Goal: Transaction & Acquisition: Book appointment/travel/reservation

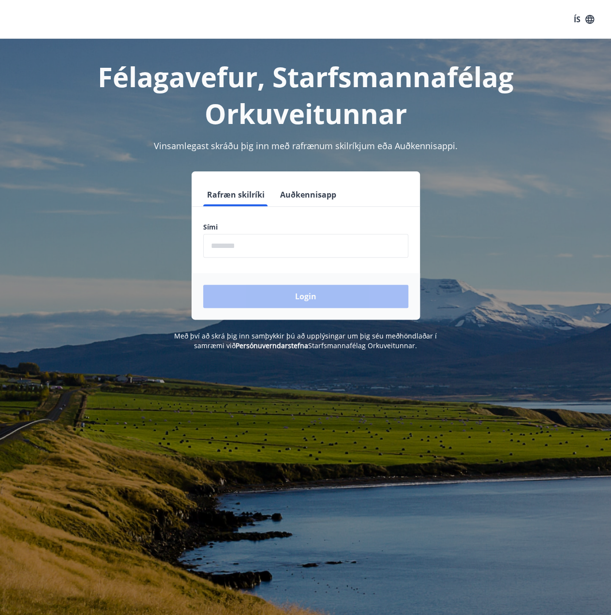
click at [274, 242] on input "phone" at bounding box center [305, 246] width 205 height 24
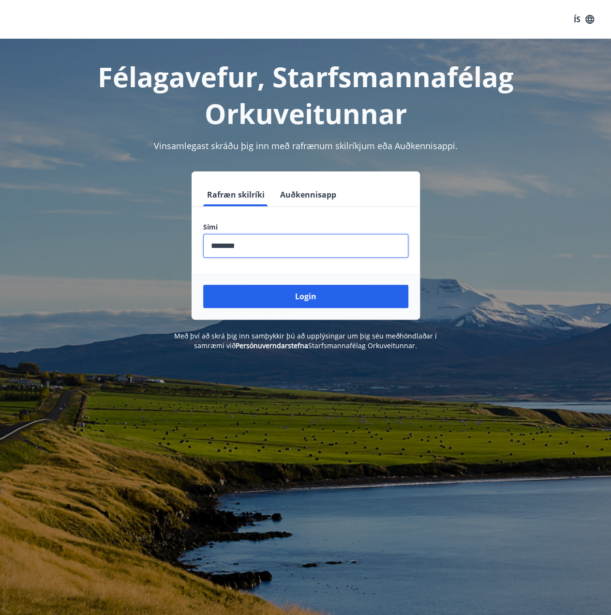
type input "********"
click at [203, 285] on button "Login" at bounding box center [305, 296] width 205 height 23
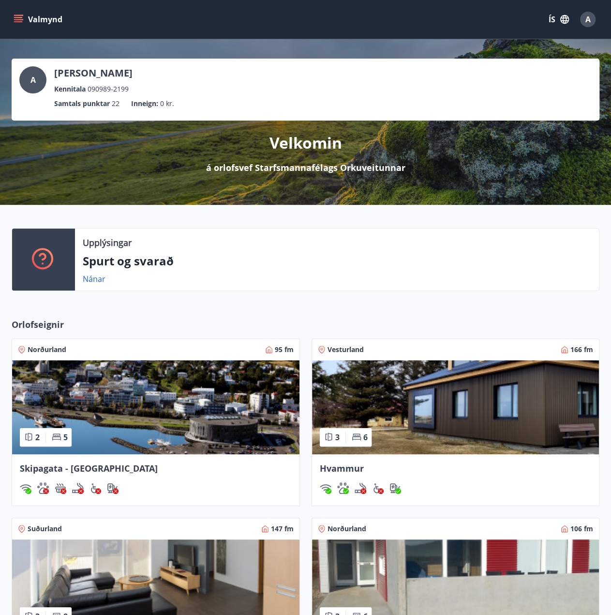
click at [21, 23] on icon "menu" at bounding box center [19, 20] width 10 height 10
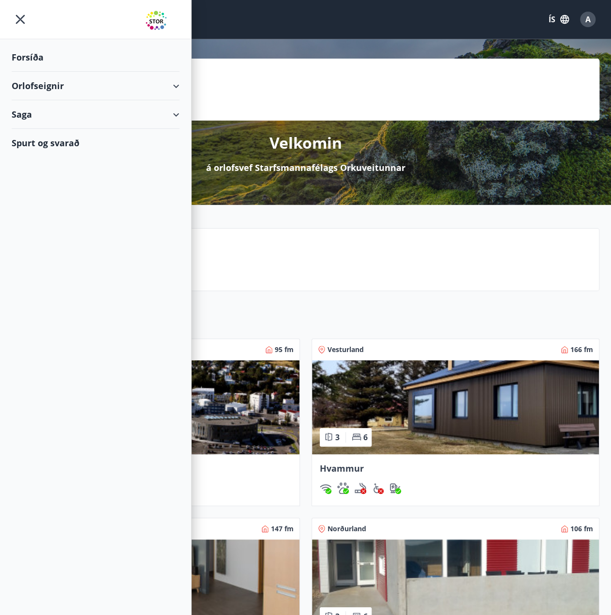
click at [172, 87] on div "Orlofseignir" at bounding box center [96, 86] width 168 height 29
click at [52, 110] on div "Framboð" at bounding box center [95, 110] width 153 height 20
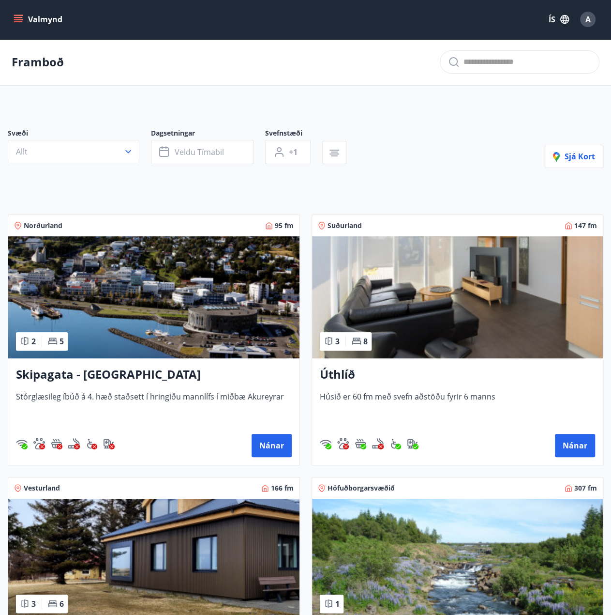
scroll to position [97, 0]
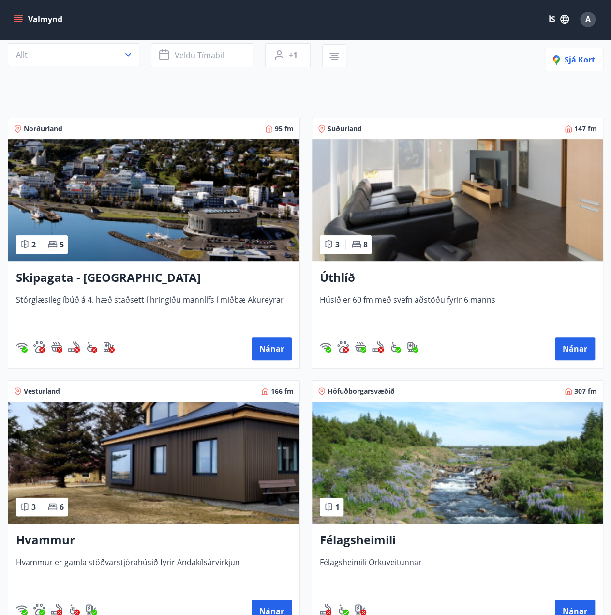
drag, startPoint x: 172, startPoint y: 188, endPoint x: 139, endPoint y: 172, distance: 36.8
click at [139, 172] on img at bounding box center [153, 200] width 291 height 122
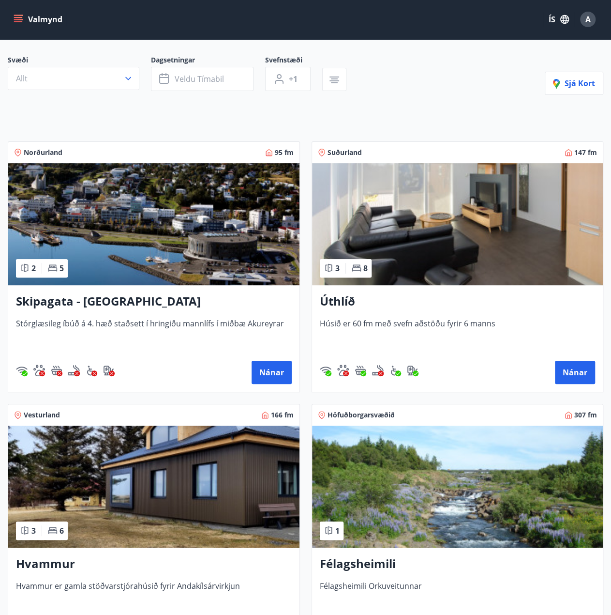
scroll to position [97, 0]
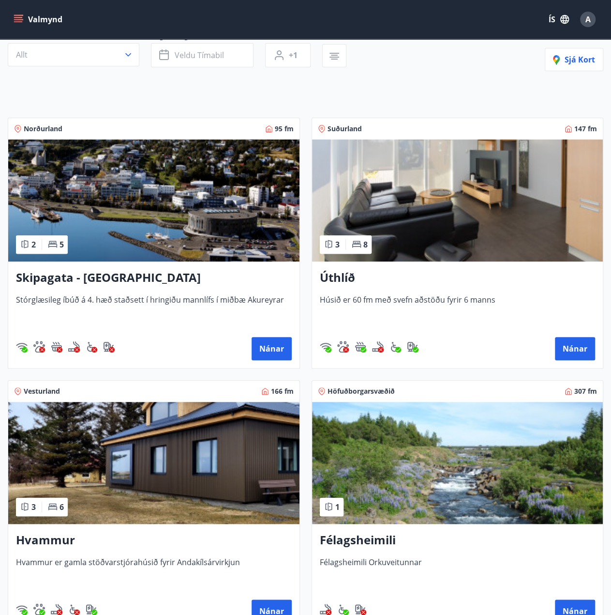
click at [161, 458] on img at bounding box center [153, 463] width 291 height 122
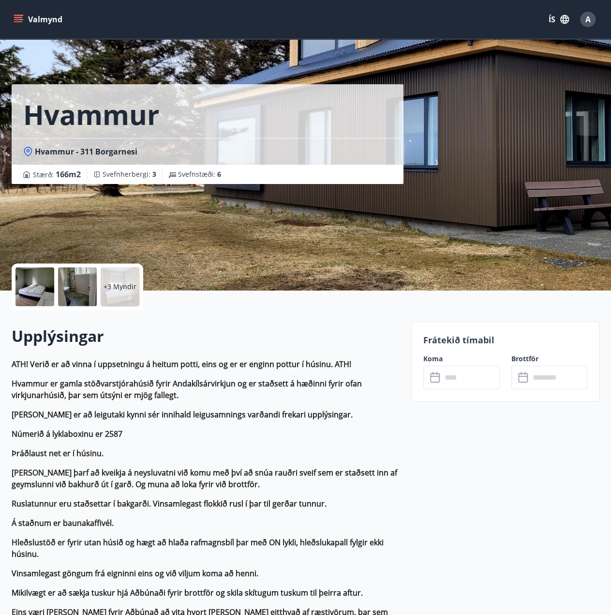
click at [121, 285] on p "+3 Myndir" at bounding box center [120, 287] width 33 height 10
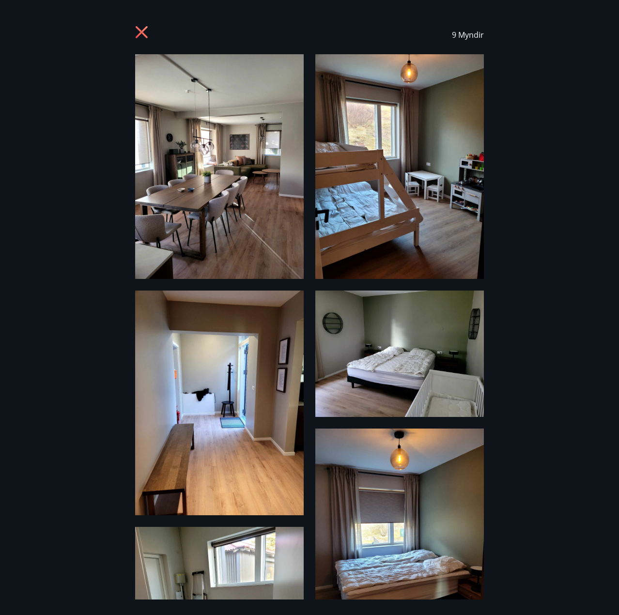
click at [149, 31] on icon at bounding box center [142, 33] width 15 height 15
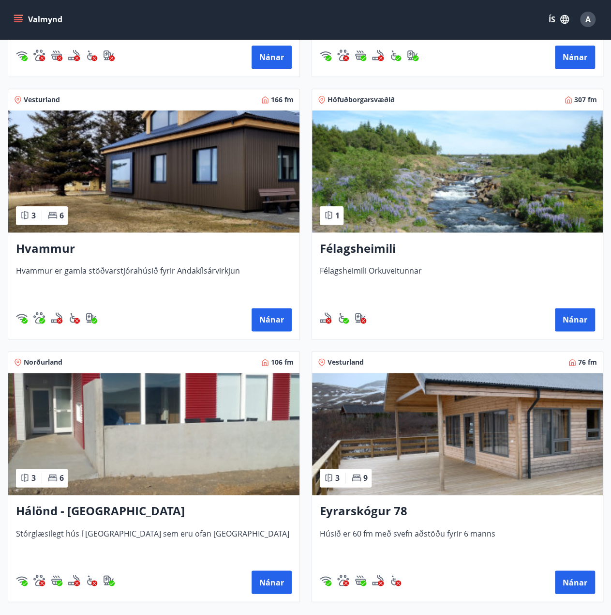
scroll to position [436, 0]
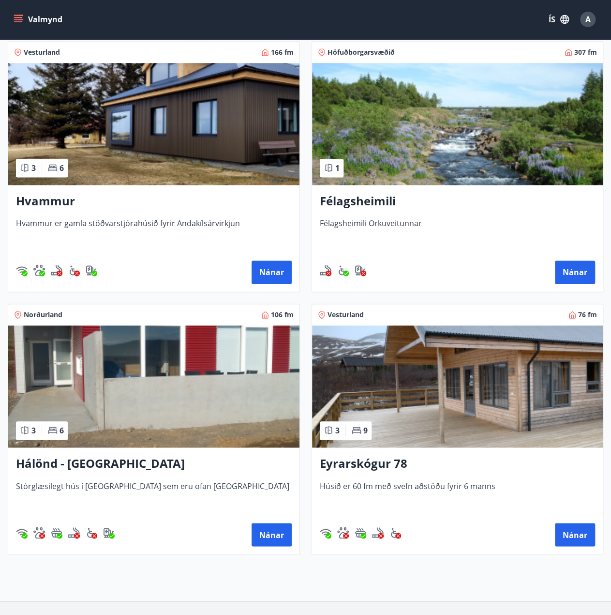
drag, startPoint x: 423, startPoint y: 137, endPoint x: 397, endPoint y: 384, distance: 248.3
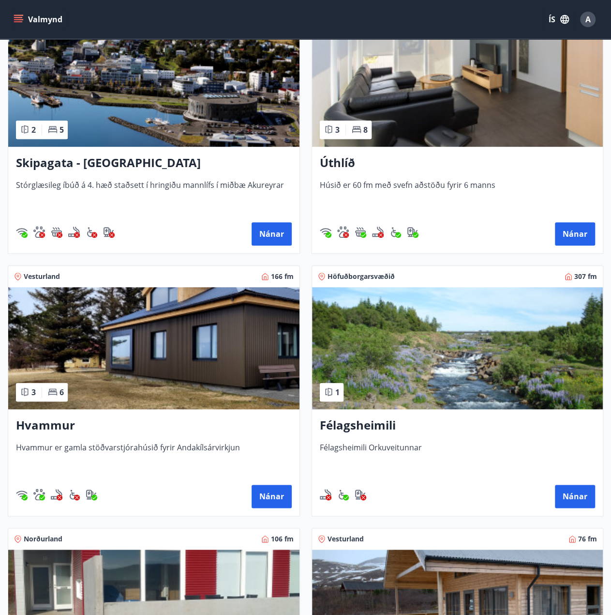
click at [404, 328] on img at bounding box center [457, 348] width 291 height 122
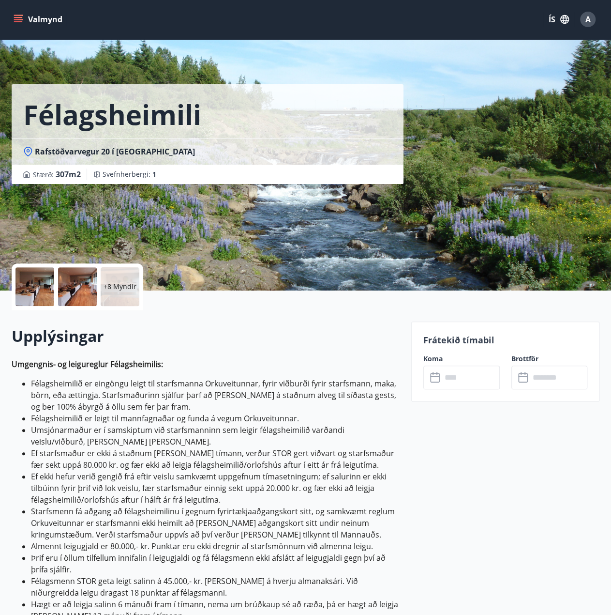
click at [110, 290] on p "+8 Myndir" at bounding box center [120, 287] width 33 height 10
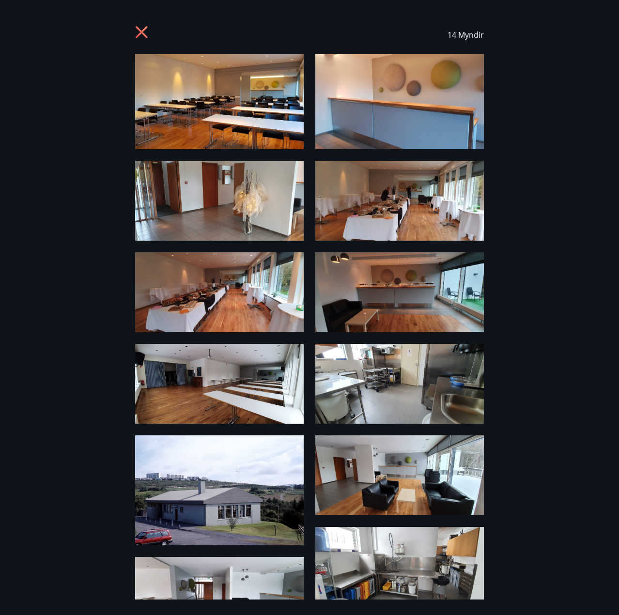
click at [218, 292] on img at bounding box center [219, 292] width 168 height 80
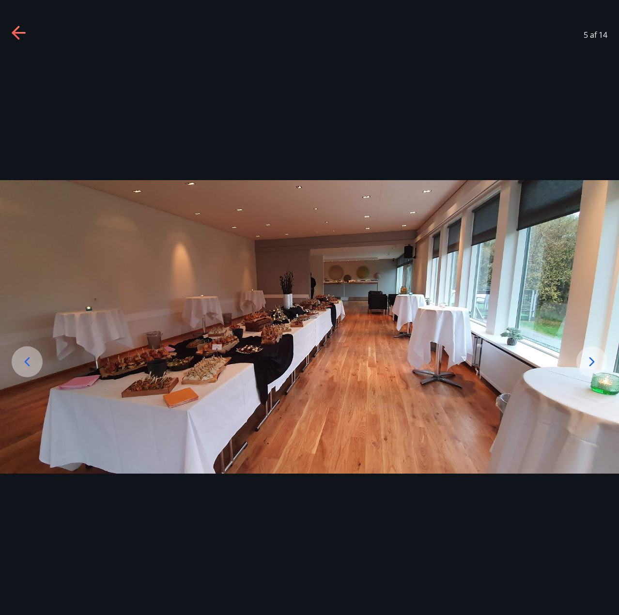
click at [20, 34] on icon at bounding box center [19, 33] width 15 height 15
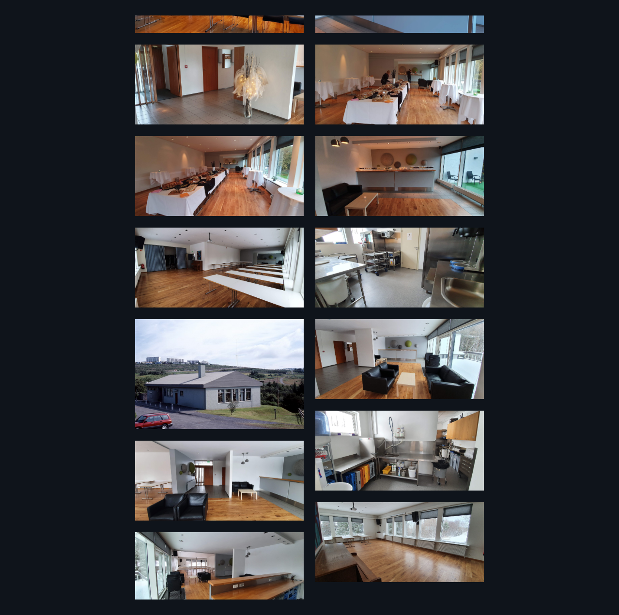
scroll to position [132, 0]
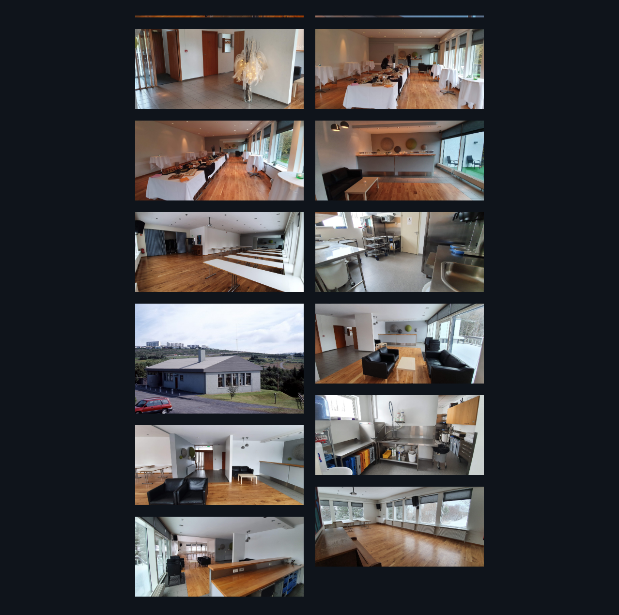
click at [206, 345] on img at bounding box center [219, 359] width 168 height 110
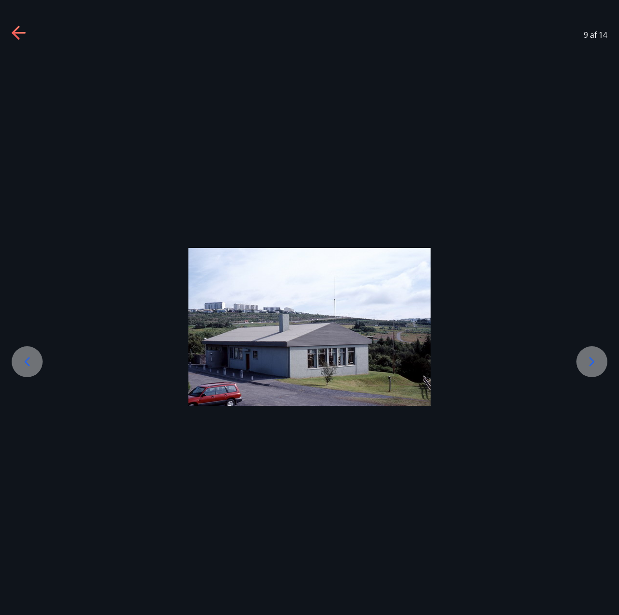
click at [24, 31] on icon at bounding box center [19, 33] width 15 height 15
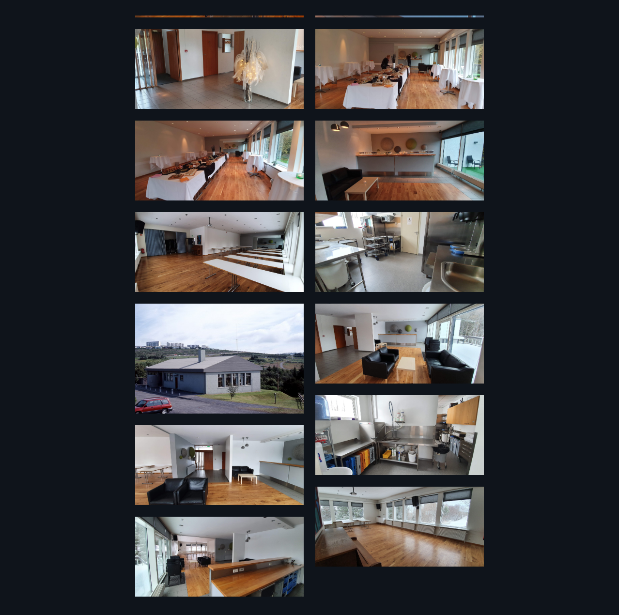
click at [417, 345] on img at bounding box center [399, 344] width 168 height 80
